Goal: Task Accomplishment & Management: Manage account settings

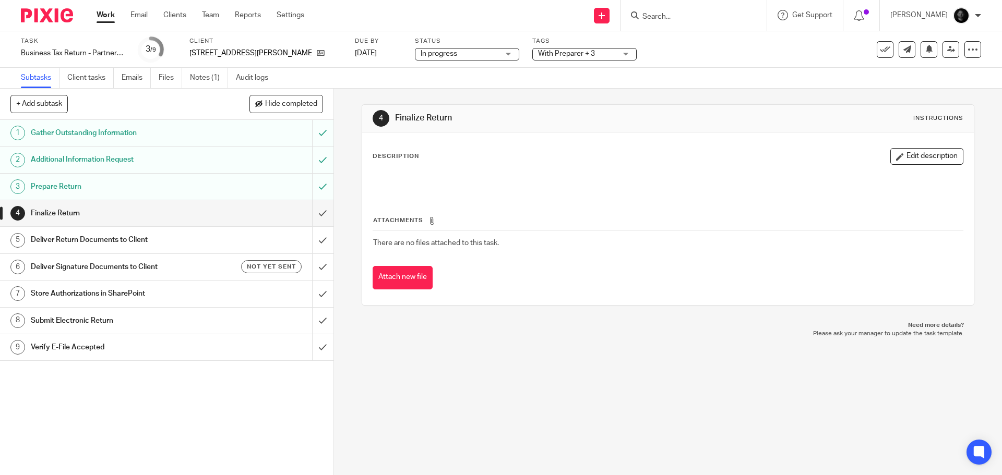
click at [675, 11] on form at bounding box center [696, 15] width 111 height 13
click at [678, 18] on input "Search" at bounding box center [688, 17] width 94 height 9
type input "c"
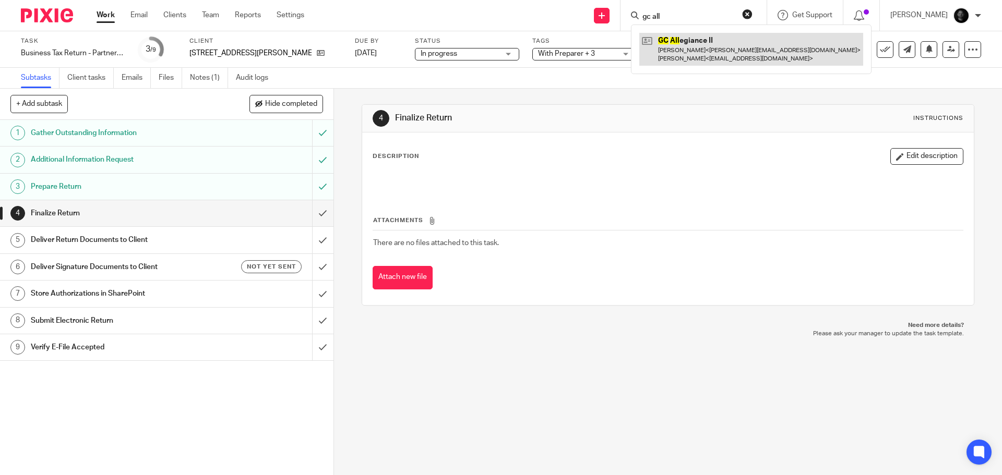
type input "gc all"
click at [724, 51] on link at bounding box center [751, 49] width 224 height 32
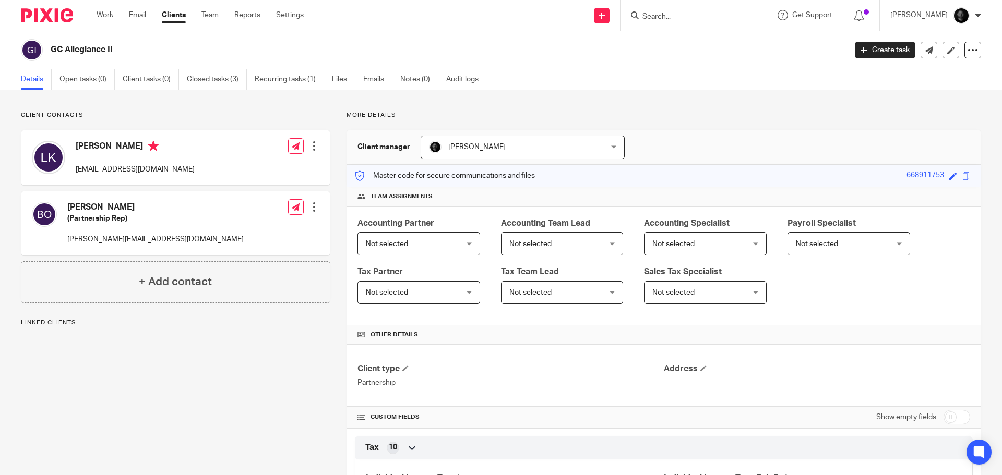
click at [66, 82] on link "Open tasks (0)" at bounding box center [86, 79] width 55 height 20
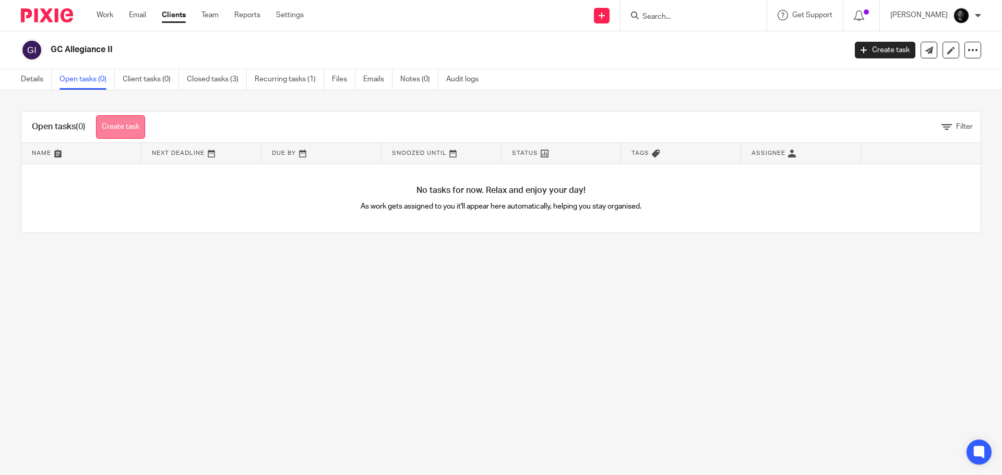
click at [145, 123] on link "Create task" at bounding box center [120, 126] width 49 height 23
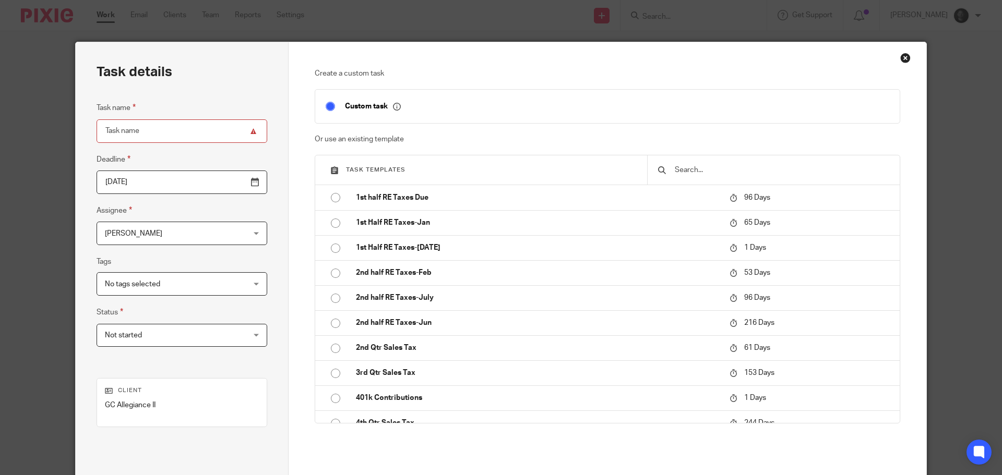
click at [676, 166] on input "text" at bounding box center [782, 169] width 216 height 11
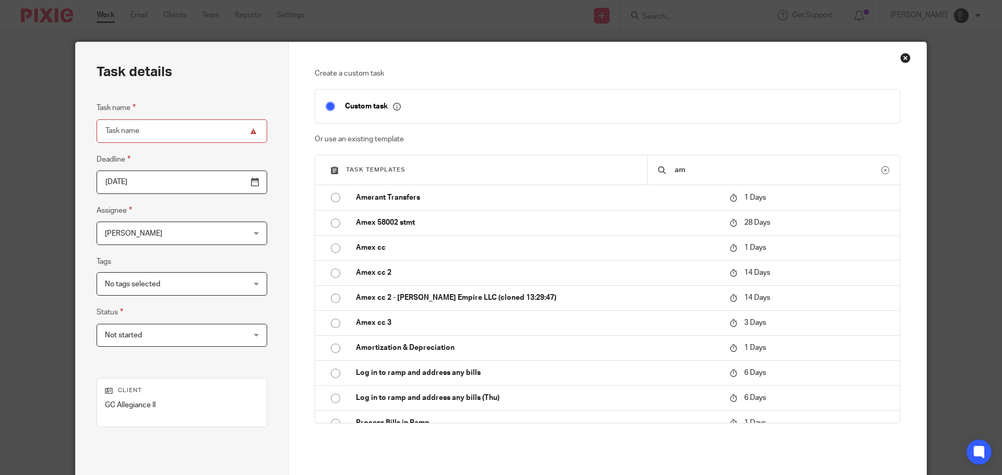
type input "a"
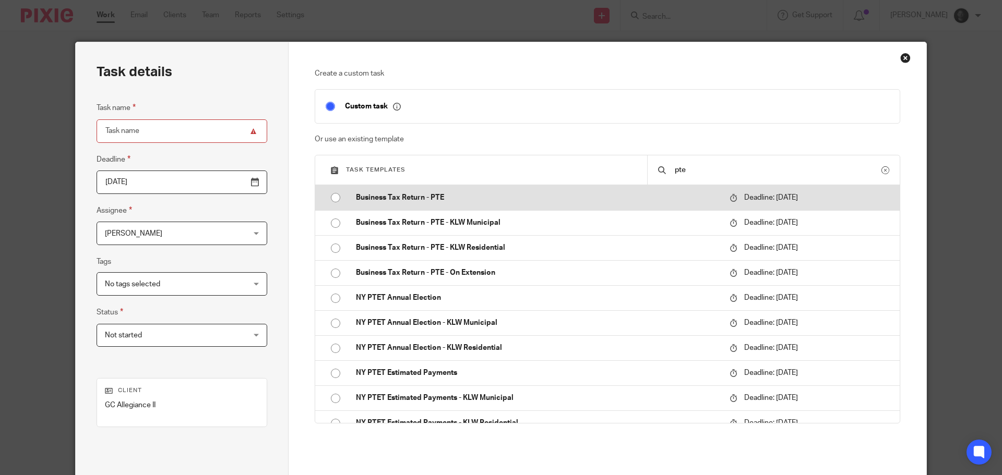
type input "pte"
click at [362, 205] on td "Business Tax Return - PTE" at bounding box center [535, 197] width 379 height 25
type input "2026-03-15"
type input "Business Tax Return - PTE"
checkbox input "false"
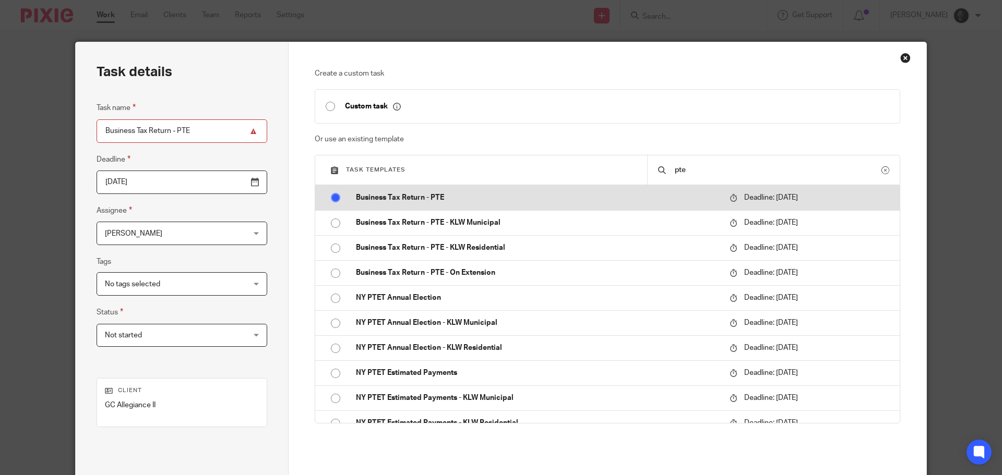
radio input "true"
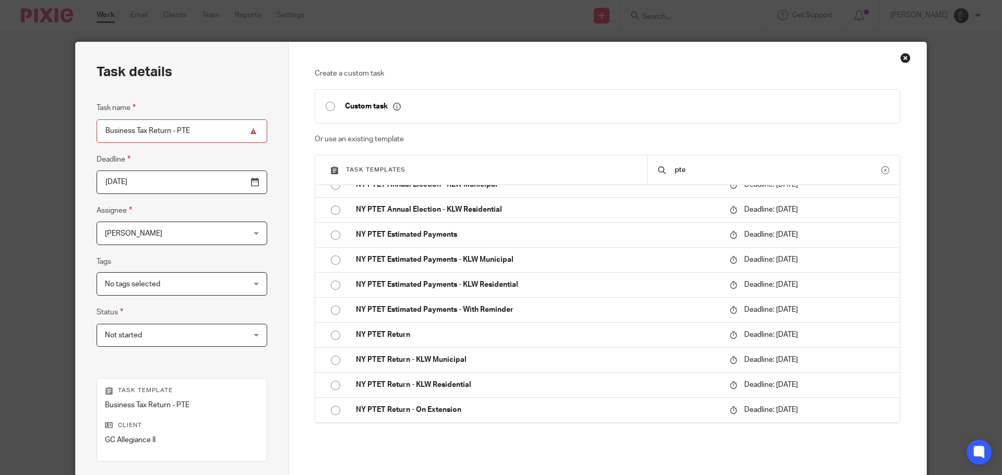
scroll to position [141, 0]
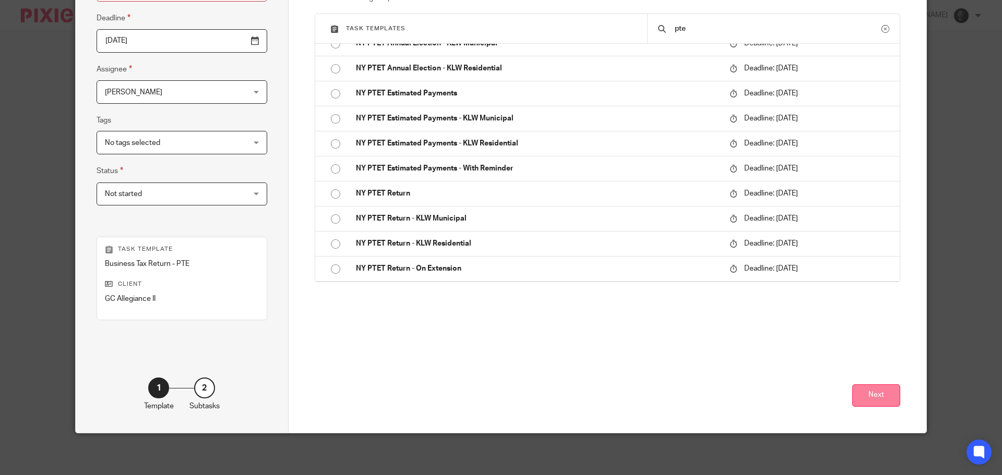
click at [873, 399] on button "Next" at bounding box center [876, 396] width 48 height 22
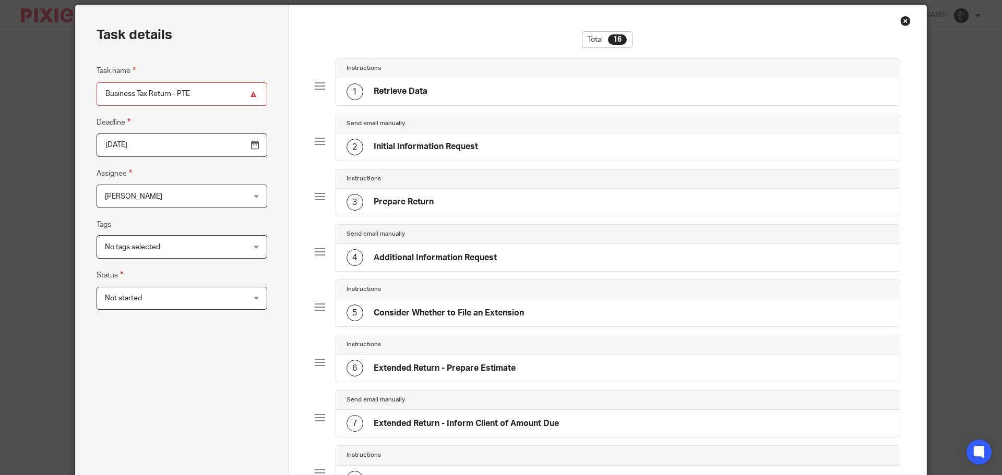
scroll to position [0, 0]
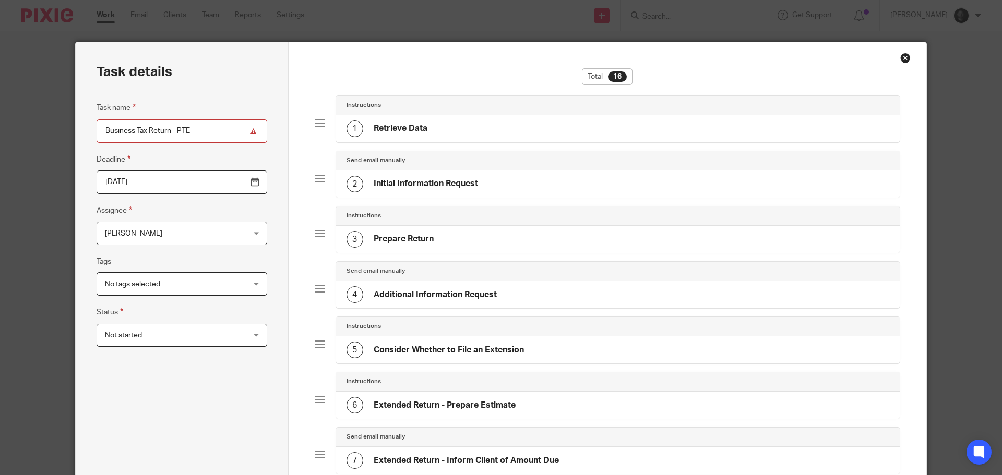
click at [208, 134] on input "Business Tax Return - PTE" at bounding box center [182, 131] width 171 height 23
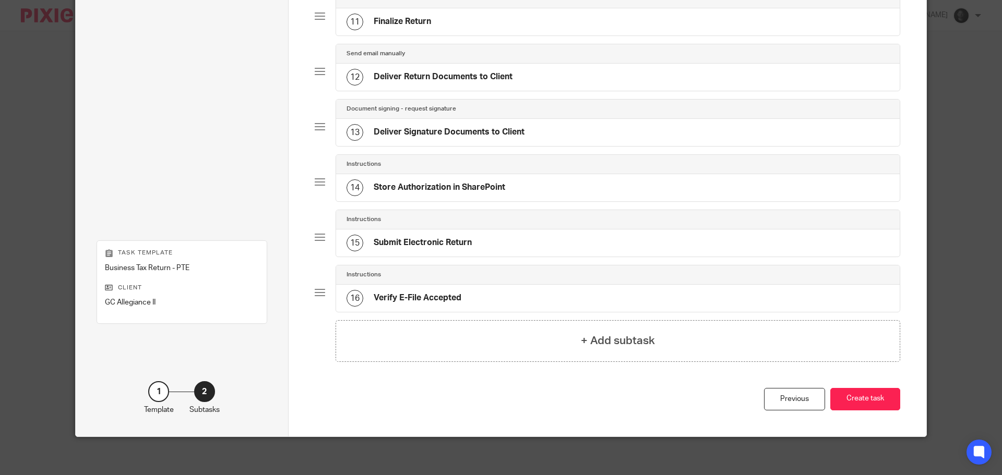
scroll to position [664, 0]
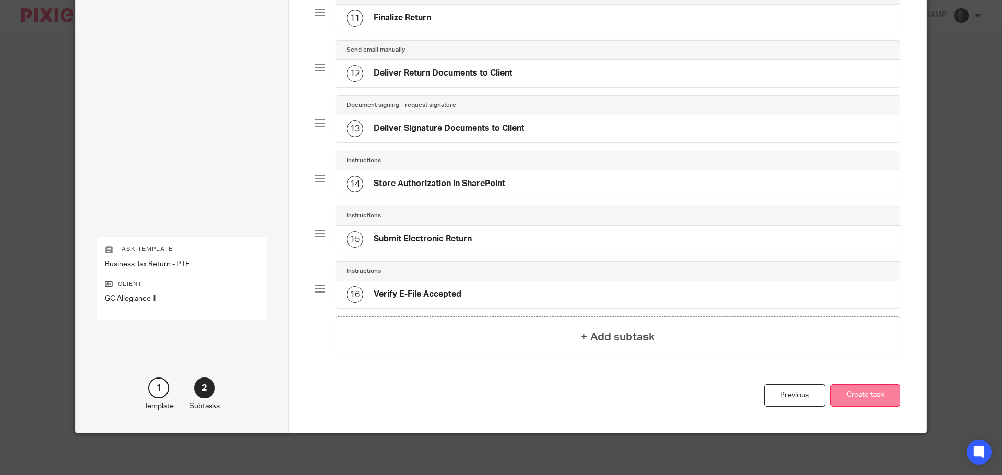
type input "Business Tax Return - PTE - Amended 2024"
click at [855, 402] on button "Create task" at bounding box center [865, 396] width 70 height 22
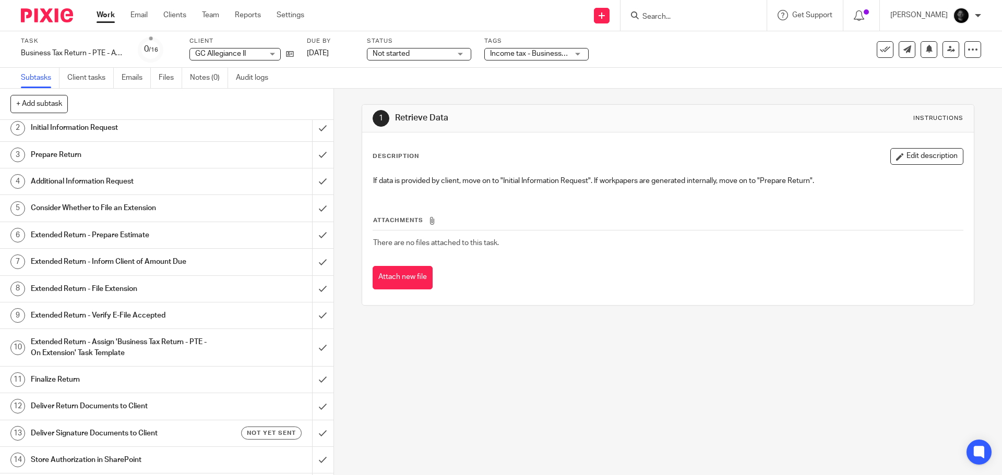
scroll to position [84, 0]
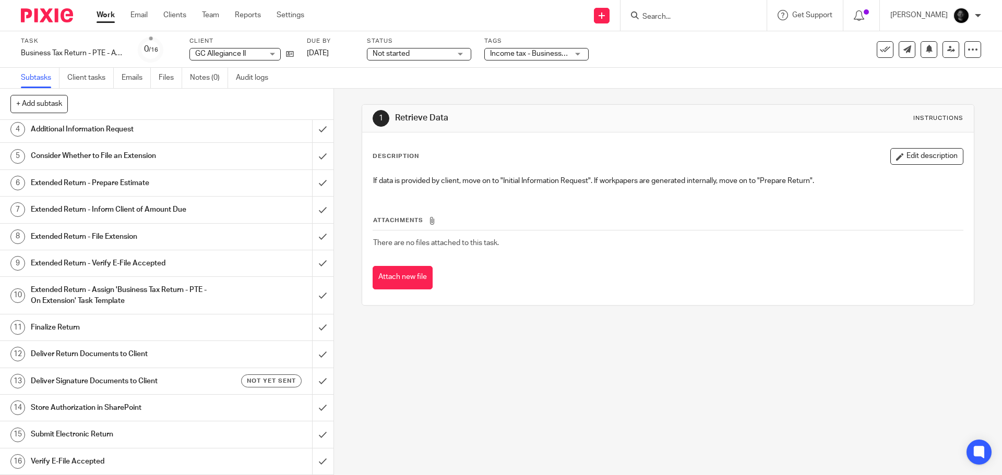
click at [92, 350] on h1 "Deliver Return Documents to Client" at bounding box center [121, 355] width 181 height 16
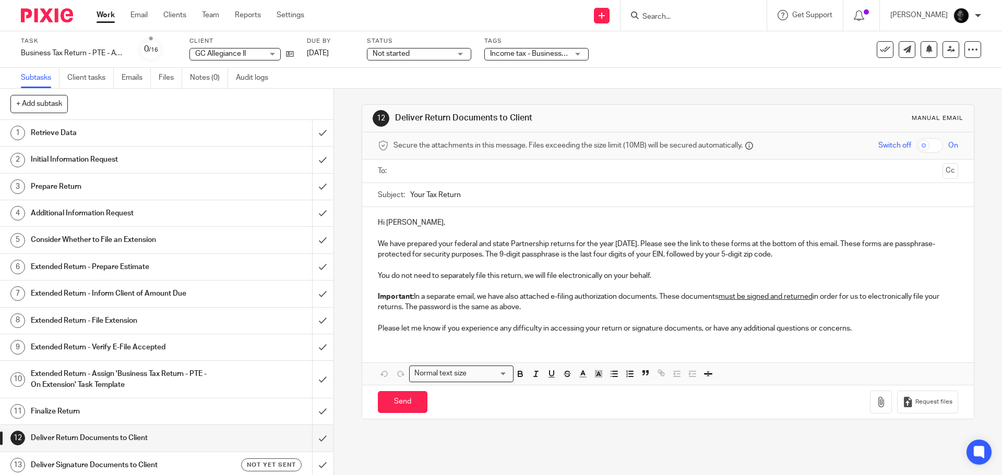
click at [480, 193] on input "Your Tax Return" at bounding box center [683, 194] width 547 height 23
type input "Your Tax Return - Amended Return"
click at [453, 244] on p "We have prepared your federal and state Partnership returns for the year [DATE]…" at bounding box center [668, 249] width 580 height 21
click at [605, 397] on button "Save draft" at bounding box center [596, 402] width 66 height 22
click at [508, 52] on span "Income tax - Business + 1" at bounding box center [531, 53] width 83 height 7
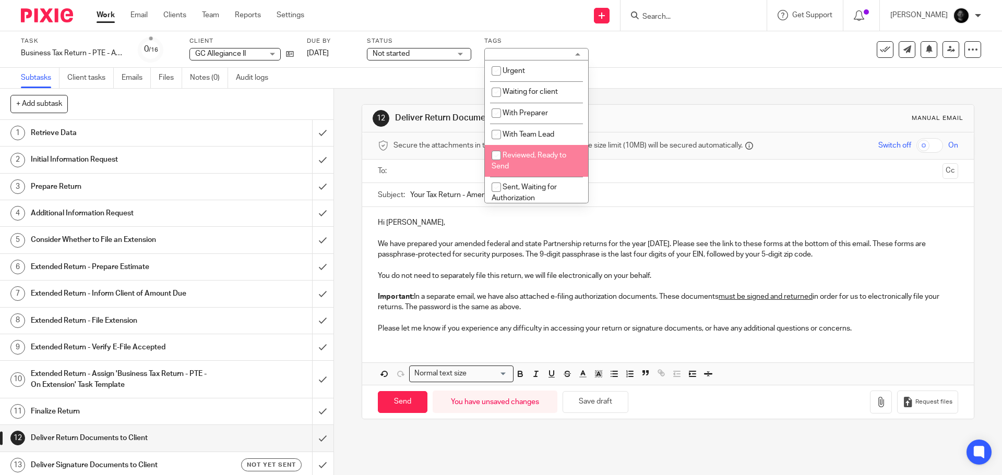
click at [520, 150] on li "Reviewed, Ready to Send" at bounding box center [536, 161] width 103 height 32
checkbox input "true"
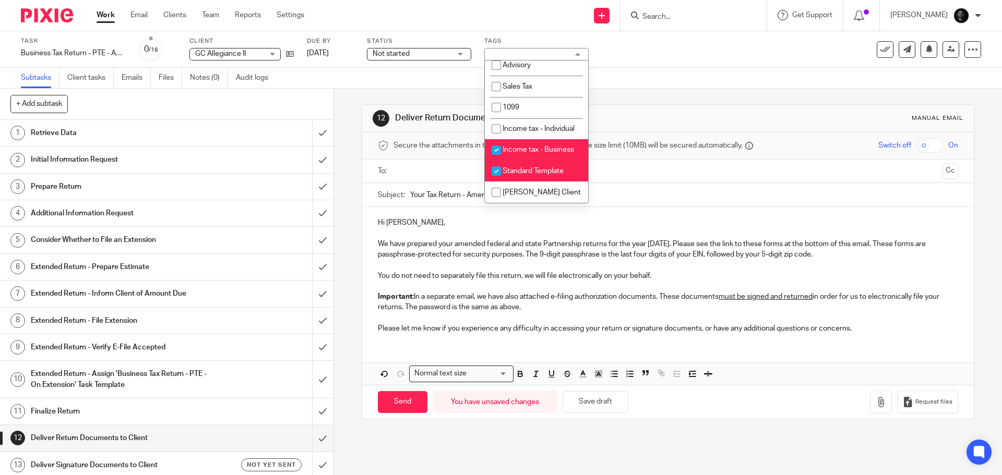
scroll to position [324, 0]
click at [542, 165] on li "Standard Template" at bounding box center [536, 171] width 103 height 21
checkbox input "false"
click at [658, 55] on div "Task Business Tax Return - PTE - Amended 2024 Save Business Tax Return - PTE - …" at bounding box center [421, 49] width 800 height 25
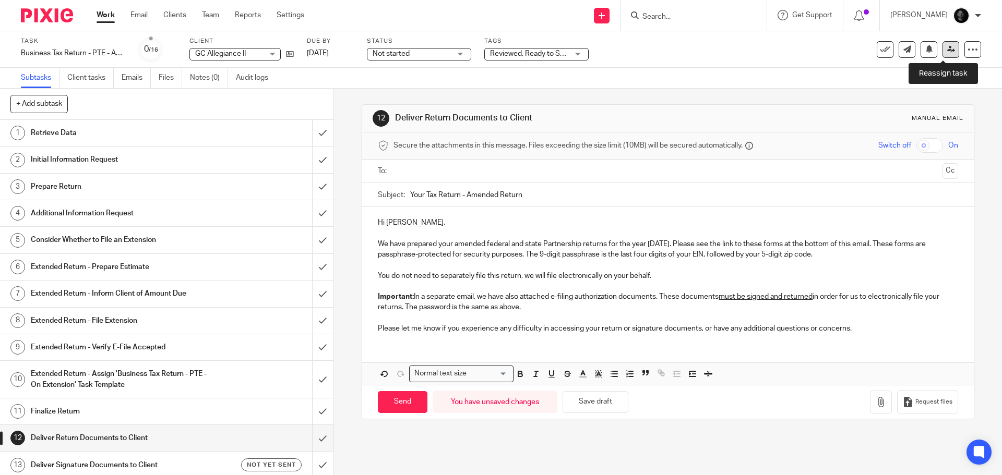
click at [948, 52] on link at bounding box center [951, 49] width 17 height 17
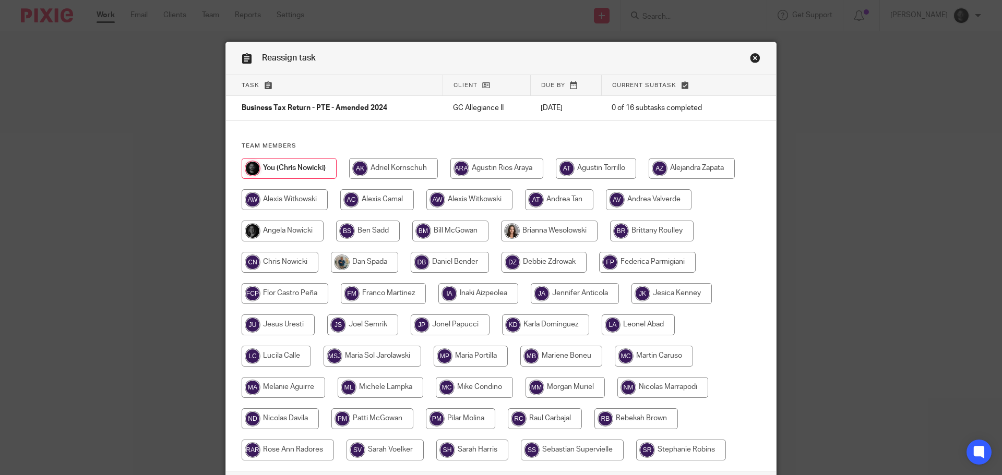
click at [573, 395] on input "radio" at bounding box center [565, 387] width 79 height 21
radio input "true"
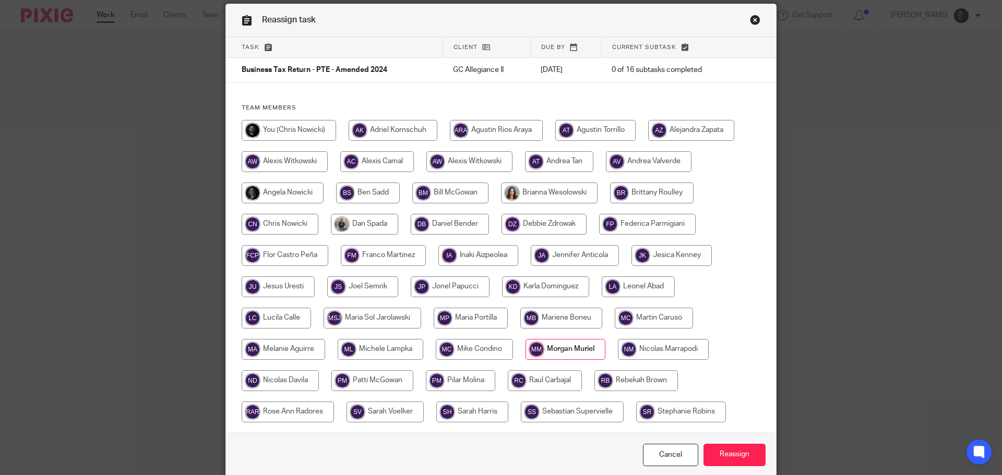
scroll to position [82, 0]
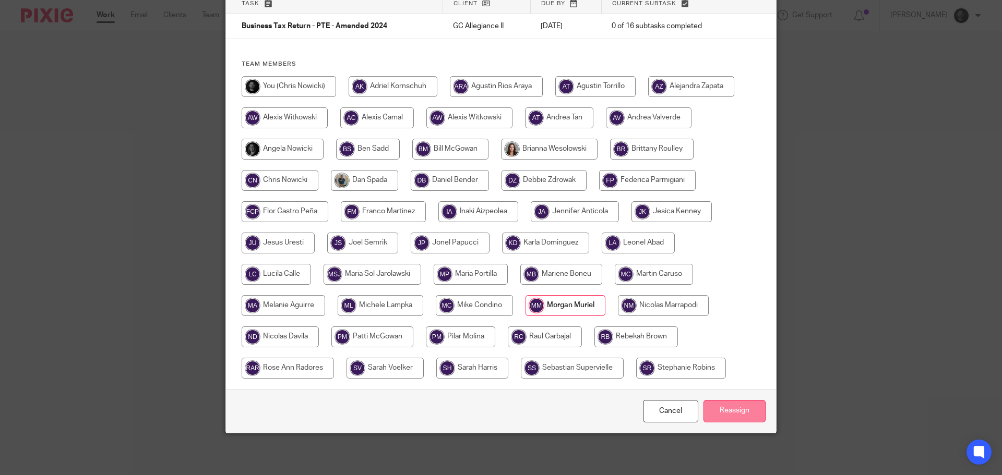
click at [719, 414] on input "Reassign" at bounding box center [735, 411] width 62 height 22
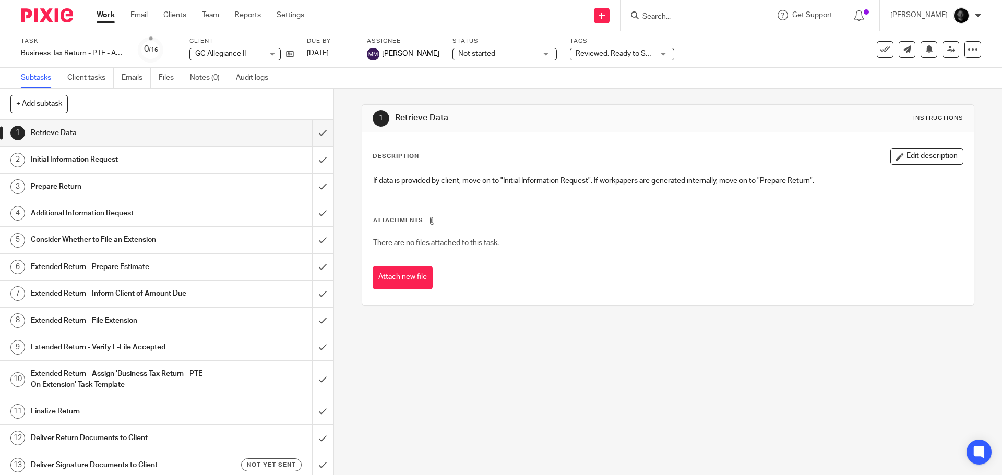
click at [103, 15] on link "Work" at bounding box center [106, 15] width 18 height 10
